Goal: Task Accomplishment & Management: Use online tool/utility

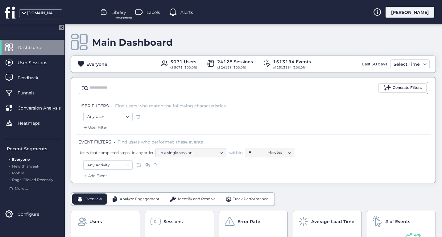
click at [223, 87] on input "text" at bounding box center [233, 87] width 288 height 9
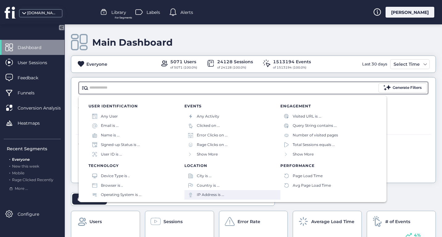
scroll to position [61, 0]
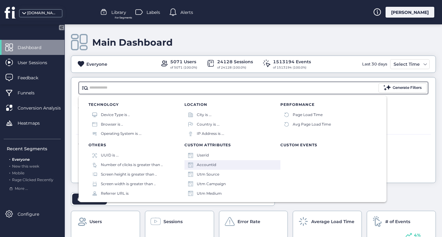
click at [223, 165] on div "Accountid" at bounding box center [233, 165] width 96 height 10
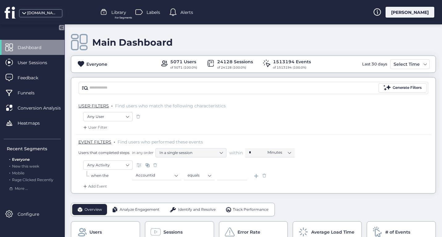
click at [224, 175] on input at bounding box center [232, 175] width 30 height 9
paste input "*****"
type input "*****"
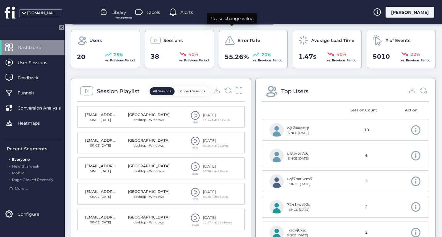
scroll to position [206, 0]
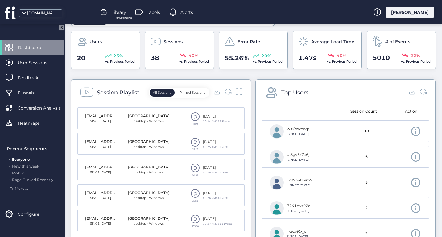
click at [196, 116] on span at bounding box center [195, 116] width 9 height 9
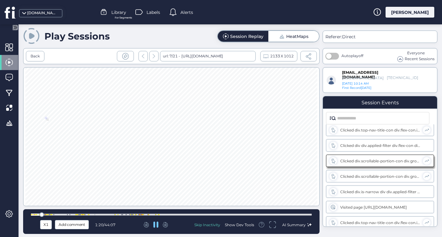
scroll to position [282, 0]
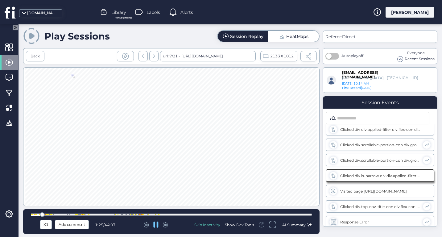
click at [51, 214] on div at bounding box center [51, 214] width 1 height 1
click at [61, 214] on div at bounding box center [171, 215] width 281 height 2
click at [66, 214] on div at bounding box center [66, 214] width 5 height 5
click at [70, 214] on div at bounding box center [171, 215] width 281 height 2
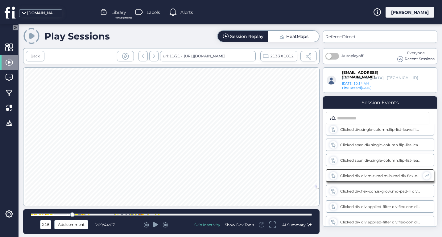
click at [75, 214] on div at bounding box center [75, 214] width 1 height 1
click at [78, 214] on div at bounding box center [77, 214] width 5 height 5
click at [80, 214] on div at bounding box center [171, 215] width 281 height 2
click at [85, 214] on div at bounding box center [171, 215] width 281 height 2
click at [90, 214] on div at bounding box center [171, 215] width 281 height 2
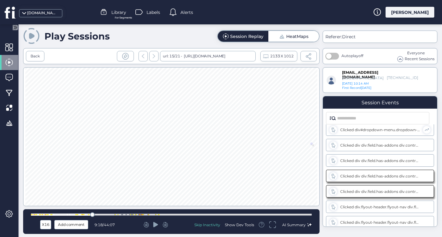
click at [102, 214] on div at bounding box center [171, 215] width 281 height 2
click at [109, 214] on div at bounding box center [171, 215] width 281 height 2
click at [116, 214] on div at bounding box center [171, 215] width 281 height 2
click at [121, 214] on div at bounding box center [171, 215] width 281 height 2
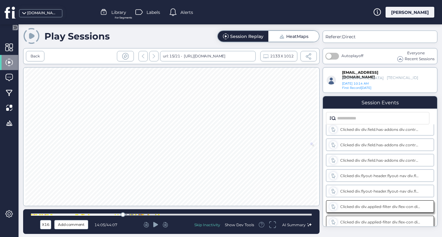
scroll to position [1485, 0]
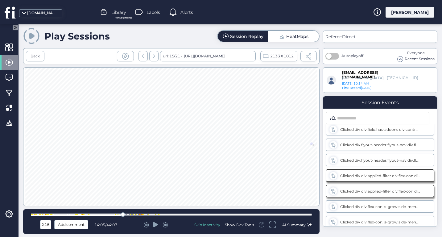
click at [156, 222] on icon at bounding box center [155, 225] width 5 height 6
click at [128, 214] on div at bounding box center [171, 215] width 281 height 2
click at [134, 214] on div at bounding box center [171, 215] width 281 height 2
click at [142, 213] on div at bounding box center [171, 214] width 281 height 5
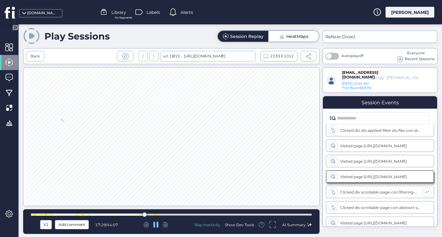
click at [154, 213] on div at bounding box center [171, 214] width 281 height 5
click at [163, 215] on div at bounding box center [171, 215] width 281 height 2
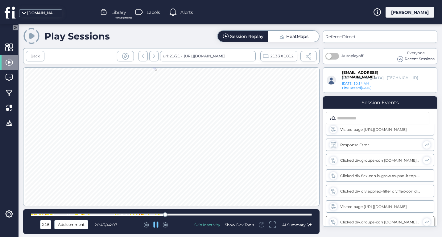
scroll to position [1842, 0]
click at [170, 214] on div at bounding box center [171, 215] width 281 height 2
click at [176, 214] on div at bounding box center [171, 215] width 281 height 2
click at [184, 214] on div at bounding box center [171, 215] width 281 height 2
click at [197, 213] on div at bounding box center [171, 214] width 281 height 5
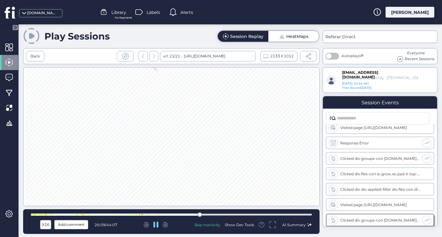
click at [212, 214] on div at bounding box center [171, 215] width 281 height 2
click at [234, 214] on div at bounding box center [171, 215] width 281 height 2
click at [277, 215] on div at bounding box center [171, 215] width 281 height 2
click at [299, 214] on div at bounding box center [171, 215] width 281 height 2
